Goal: Navigation & Orientation: Find specific page/section

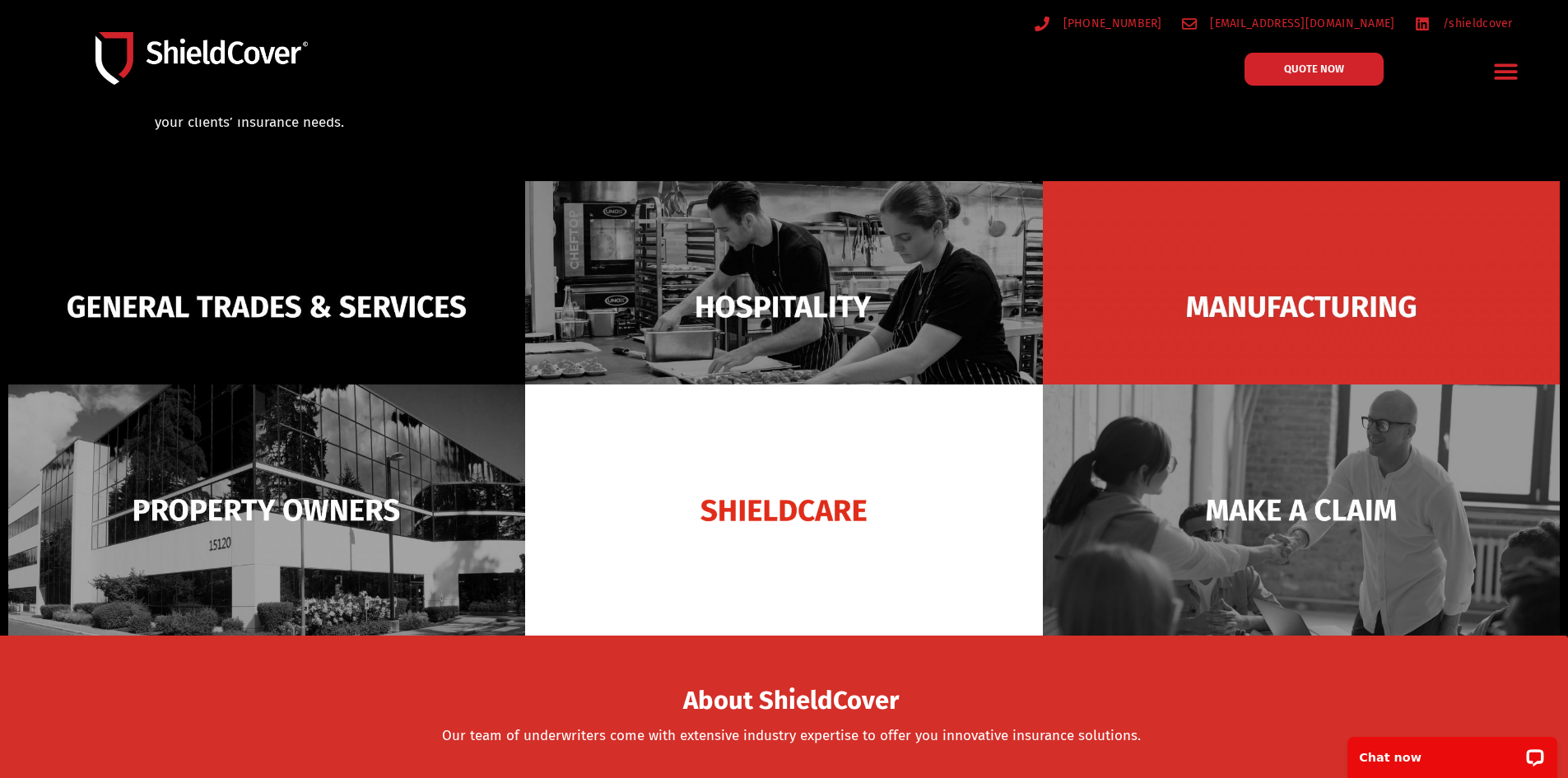
scroll to position [82, 0]
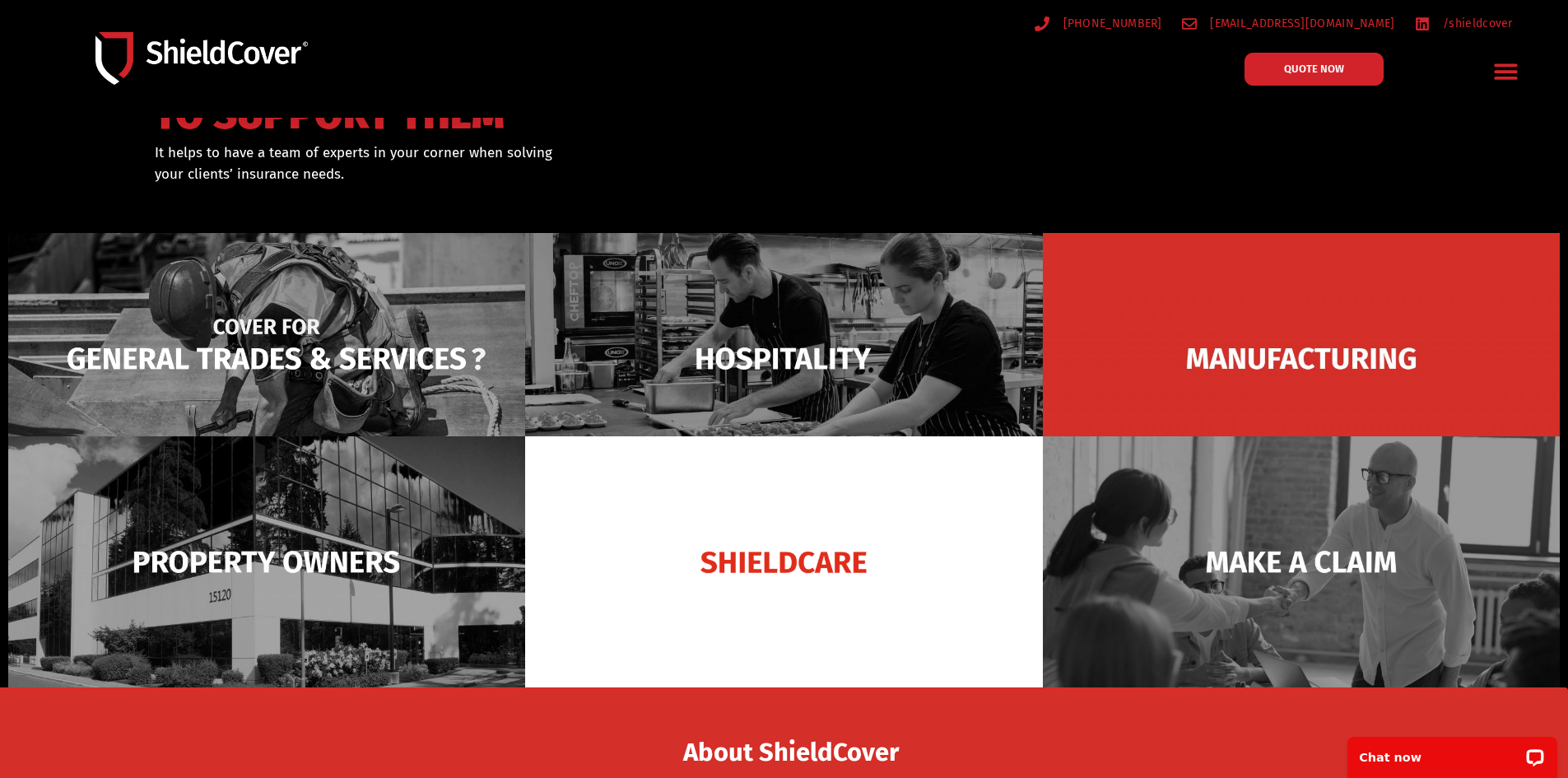
click at [351, 348] on img at bounding box center [266, 358] width 517 height 251
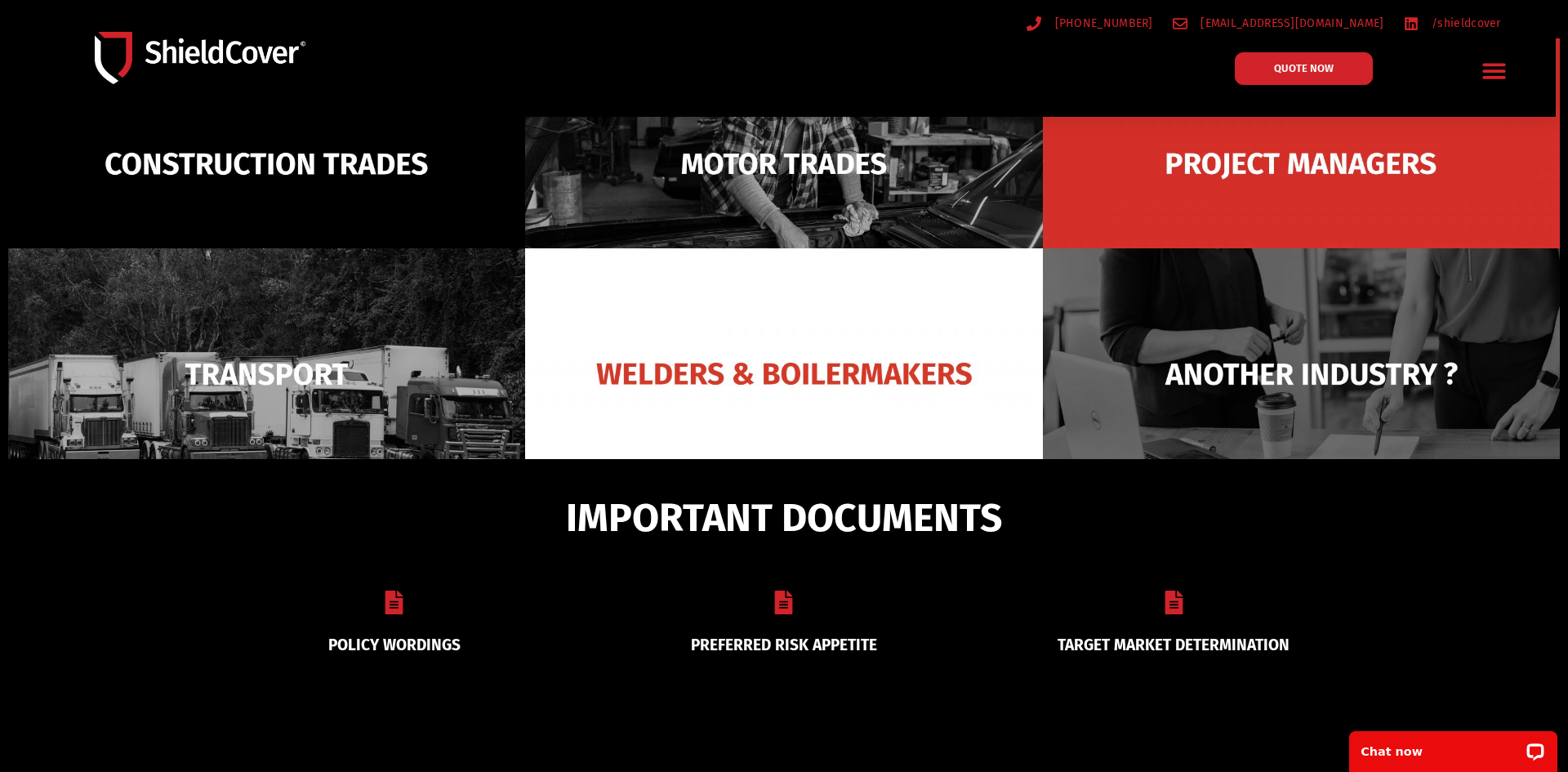
scroll to position [299, 0]
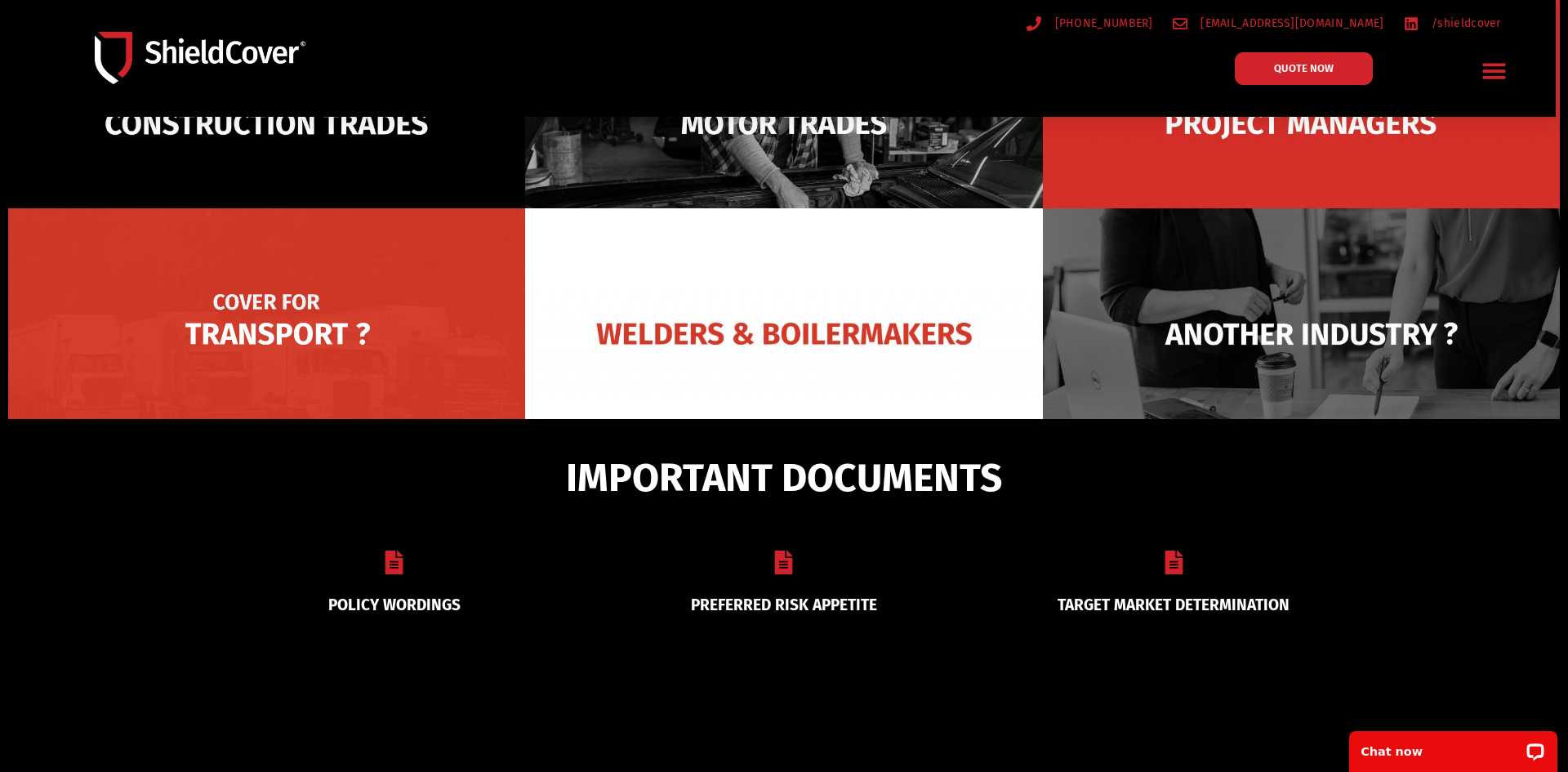
click at [287, 344] on img at bounding box center [266, 333] width 517 height 250
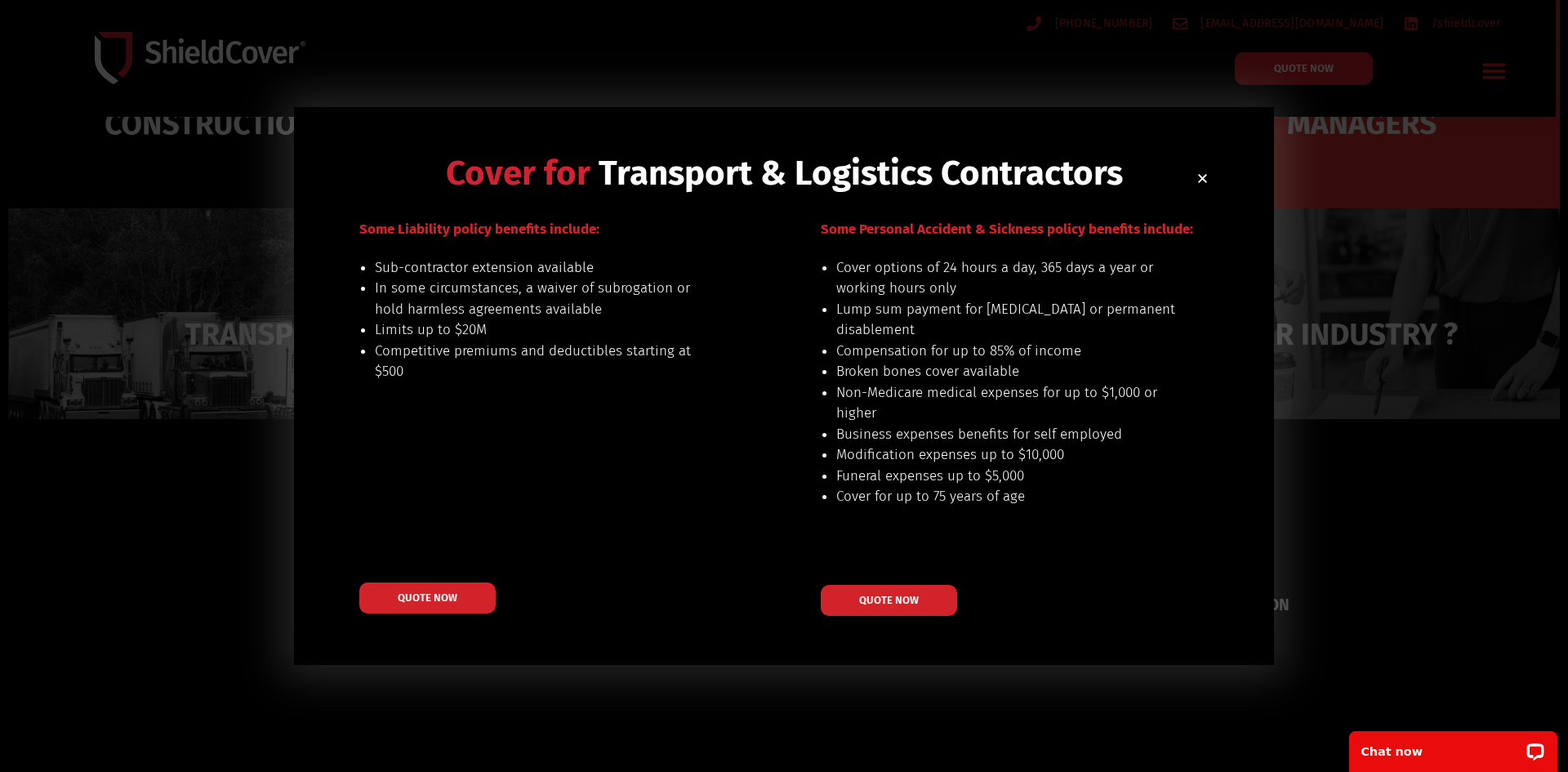
click at [1111, 225] on span "Some Personal Accident & Sickness policy benefits include:" at bounding box center [1007, 229] width 373 height 17
click at [1201, 177] on use "Close" at bounding box center [1202, 178] width 9 height 9
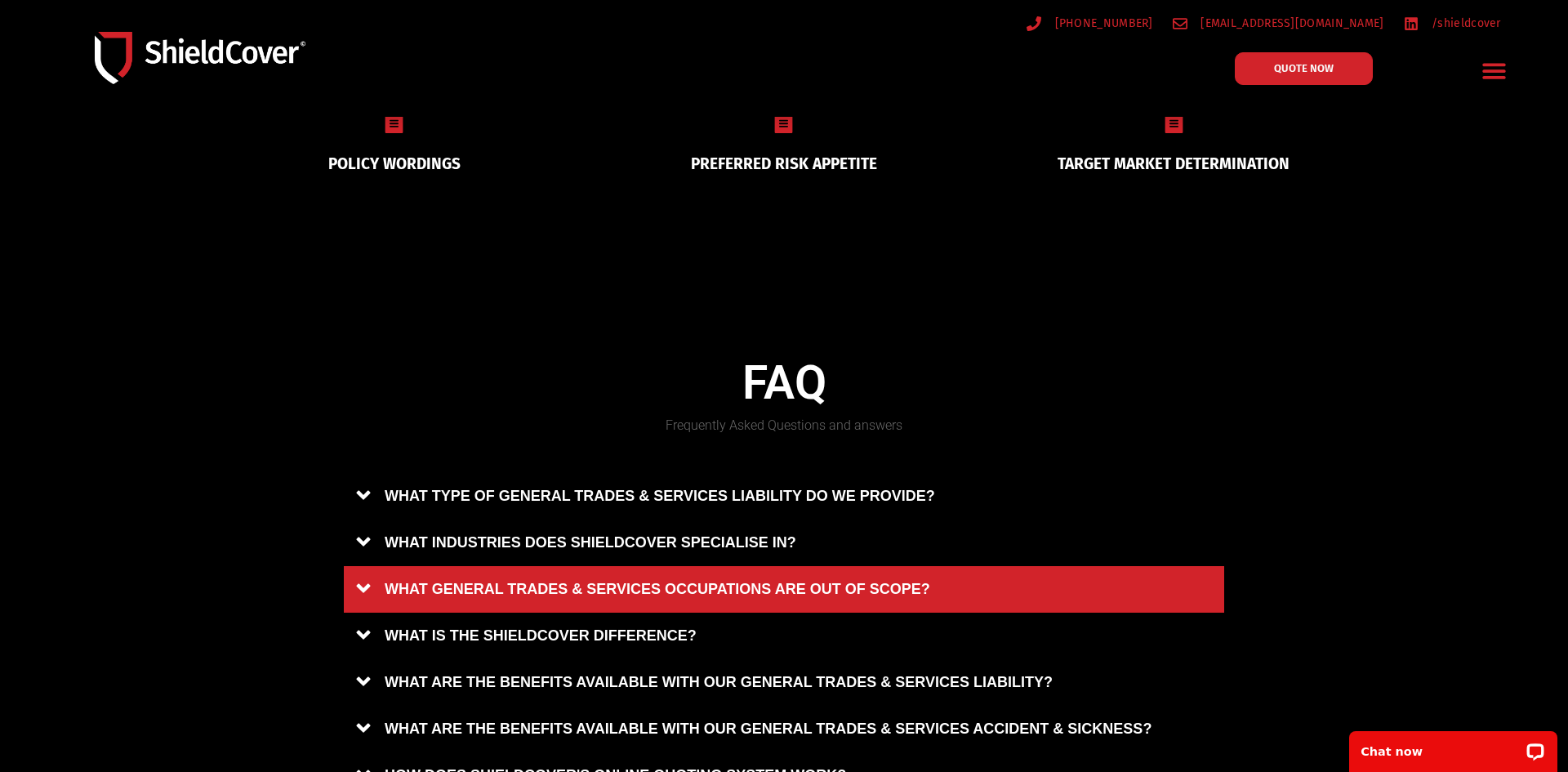
scroll to position [713, 0]
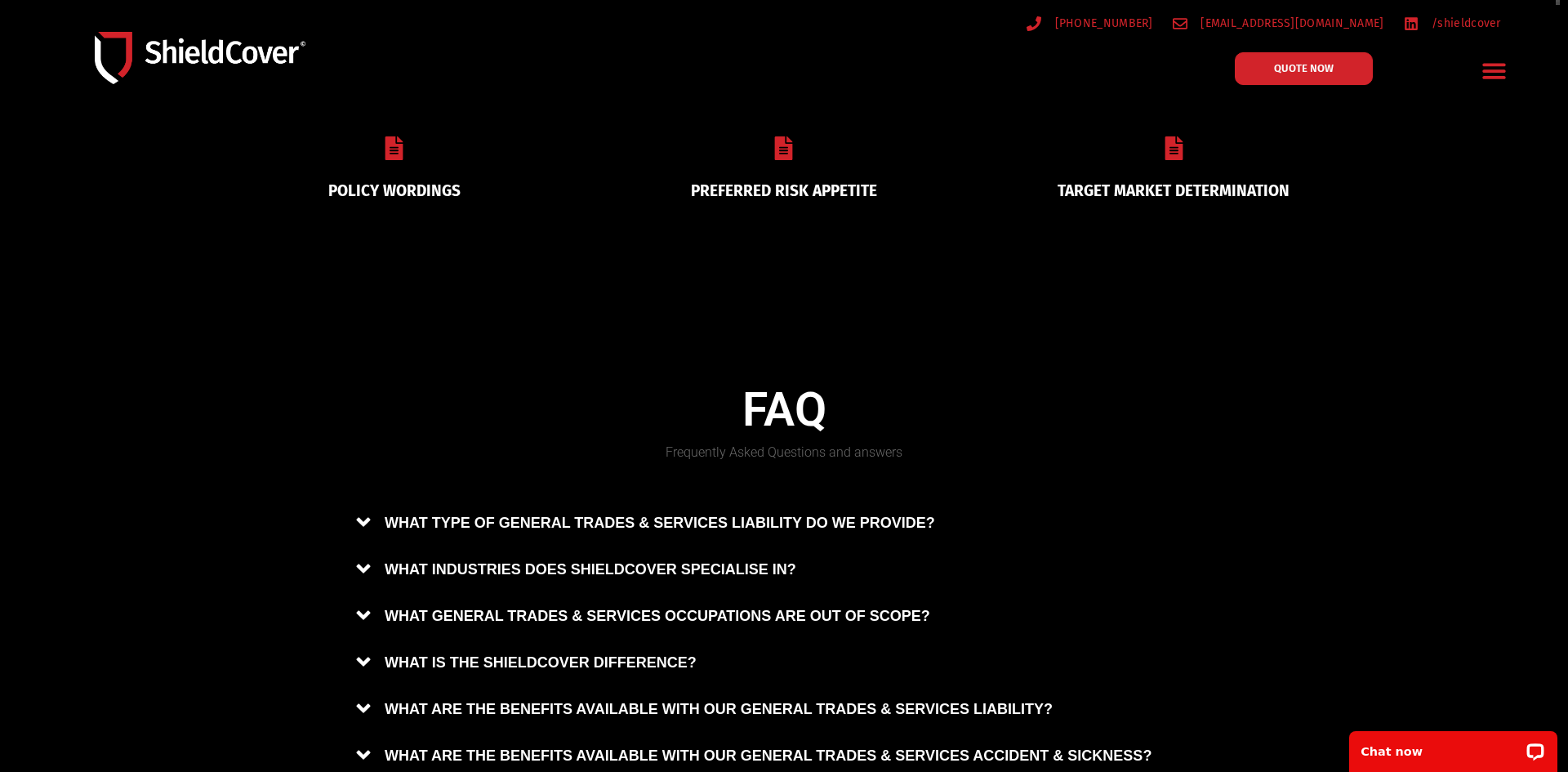
click at [1483, 62] on icon "Menu Toggle" at bounding box center [1494, 70] width 25 height 25
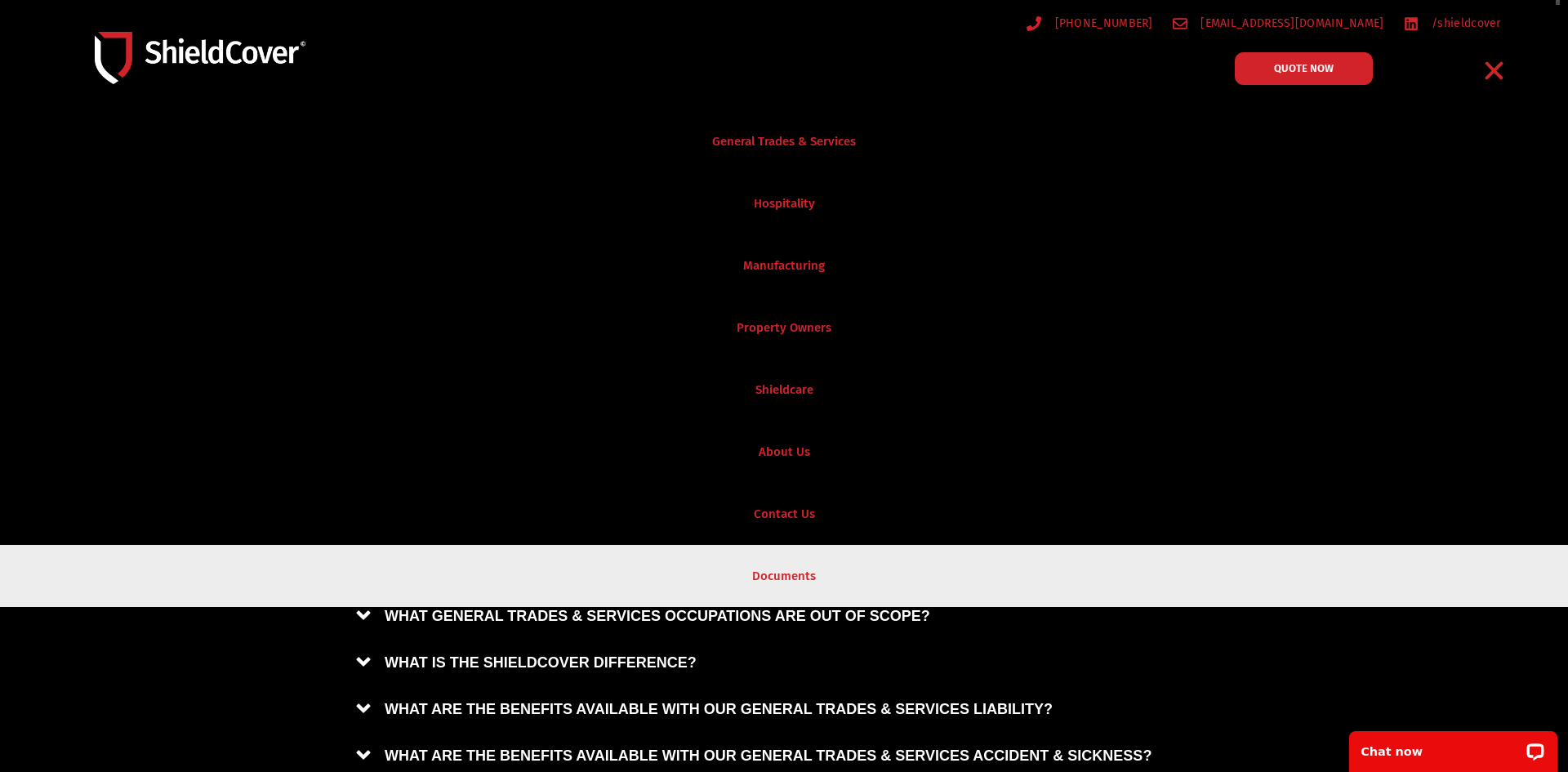
click at [789, 574] on link "Documents" at bounding box center [784, 576] width 1568 height 62
